Goal: Task Accomplishment & Management: Use online tool/utility

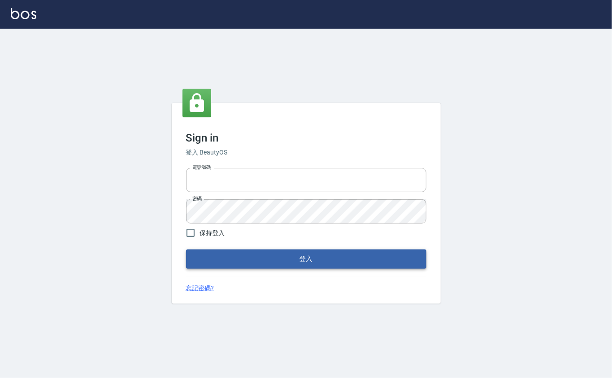
type input "0912271117"
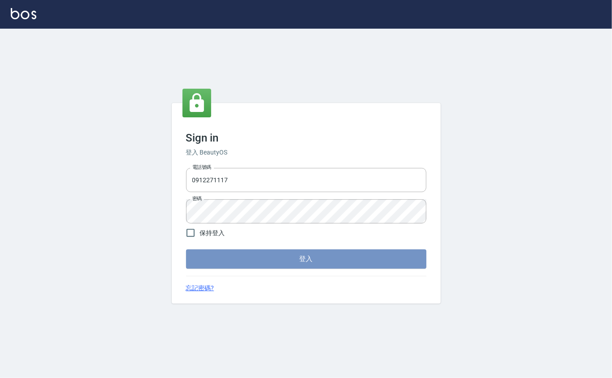
click at [225, 253] on button "登入" at bounding box center [306, 259] width 240 height 19
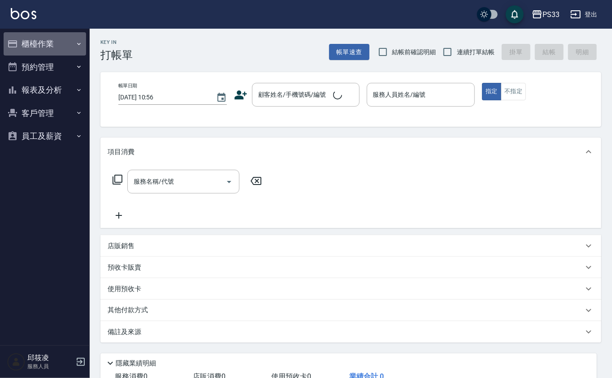
click at [81, 42] on icon "button" at bounding box center [78, 43] width 7 height 7
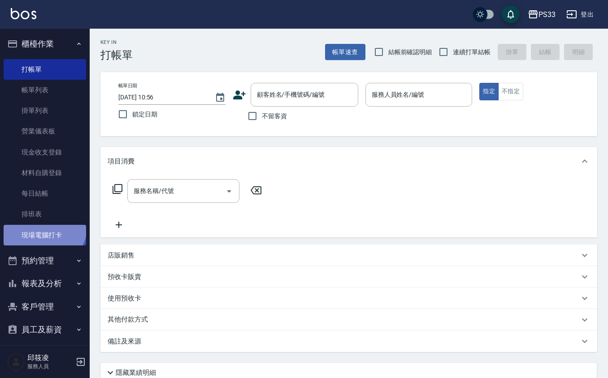
click at [42, 226] on link "現場電腦打卡" at bounding box center [45, 235] width 82 height 21
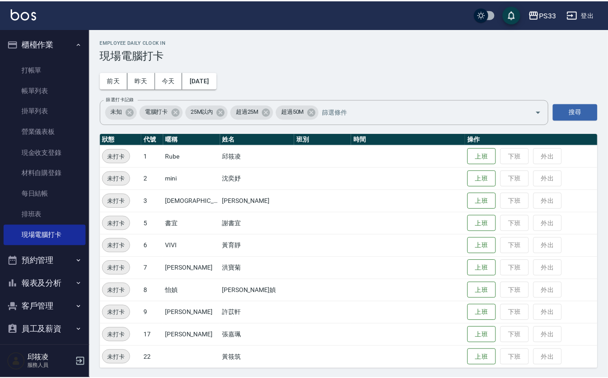
scroll to position [2, 0]
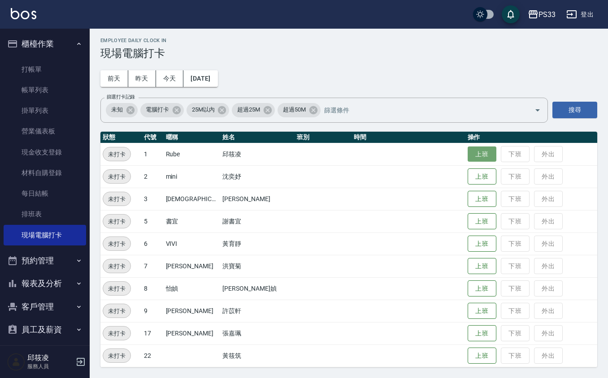
click at [479, 156] on button "上班" at bounding box center [482, 155] width 29 height 16
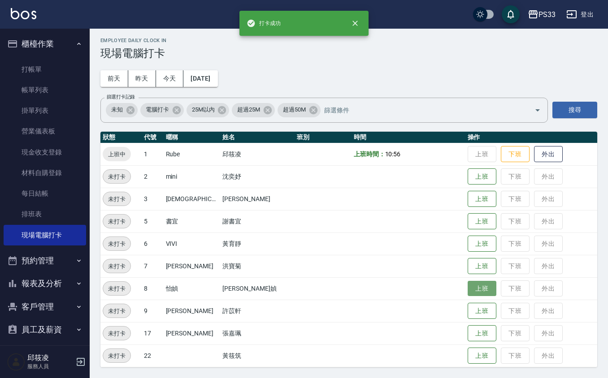
click at [468, 287] on button "上班" at bounding box center [482, 289] width 29 height 16
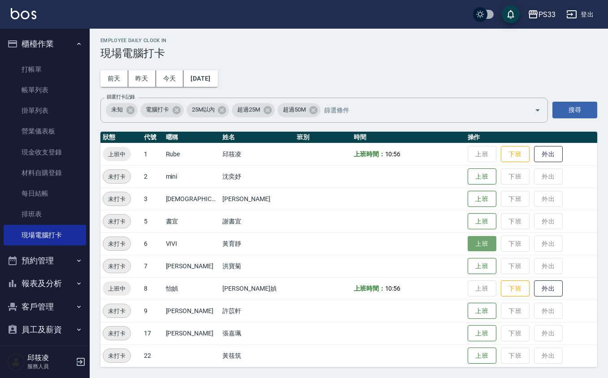
click at [468, 248] on button "上班" at bounding box center [482, 244] width 29 height 16
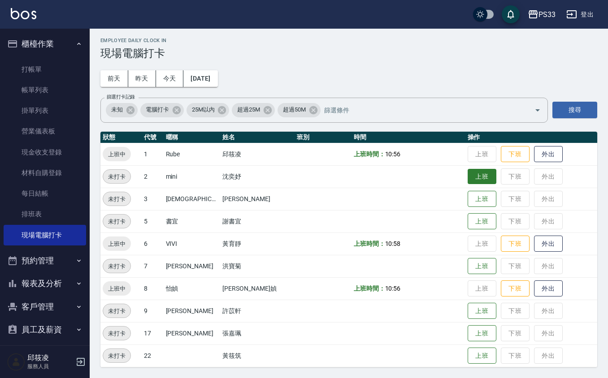
click at [477, 169] on button "上班" at bounding box center [482, 177] width 29 height 16
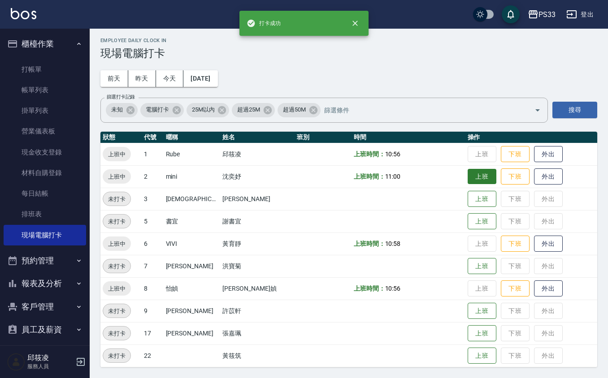
click at [477, 172] on td "上班 下班 外出" at bounding box center [531, 176] width 132 height 22
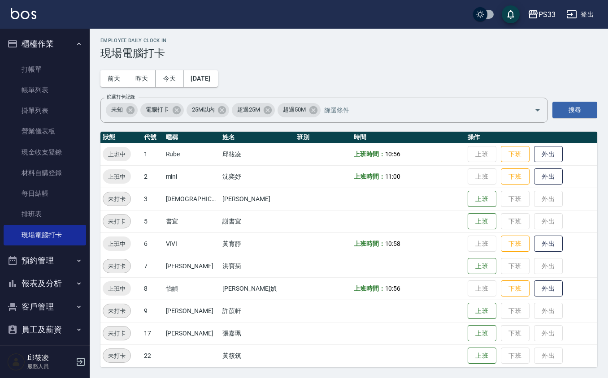
click at [287, 67] on div "Employee Daily Clock In 現場電腦打卡 [DATE] [DATE] [DATE] [DATE] 篩選打卡記錄 未知 電腦打卡 25M以內…" at bounding box center [349, 202] width 518 height 351
